Goal: Task Accomplishment & Management: Complete application form

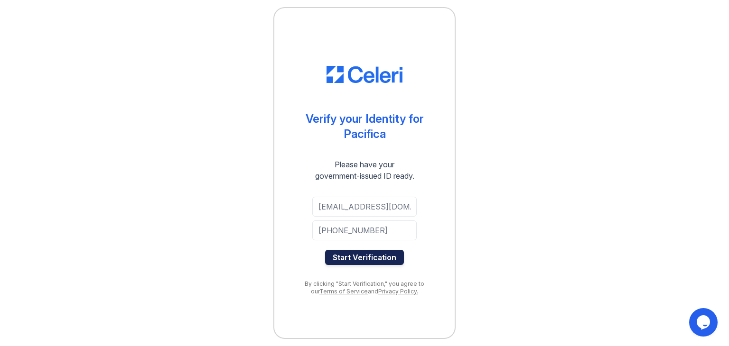
click at [354, 264] on button "Start Verification" at bounding box center [364, 257] width 79 height 15
click at [351, 261] on button "Start Verification" at bounding box center [364, 257] width 79 height 15
